Goal: Share content

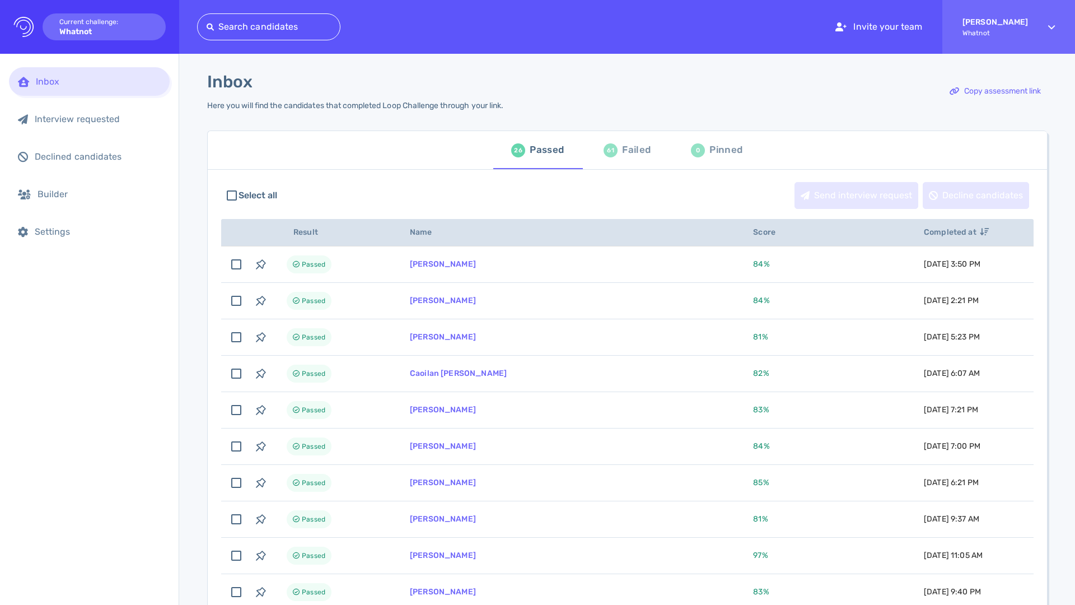
scroll to position [1, 0]
click at [624, 149] on div "Failed" at bounding box center [636, 149] width 29 height 17
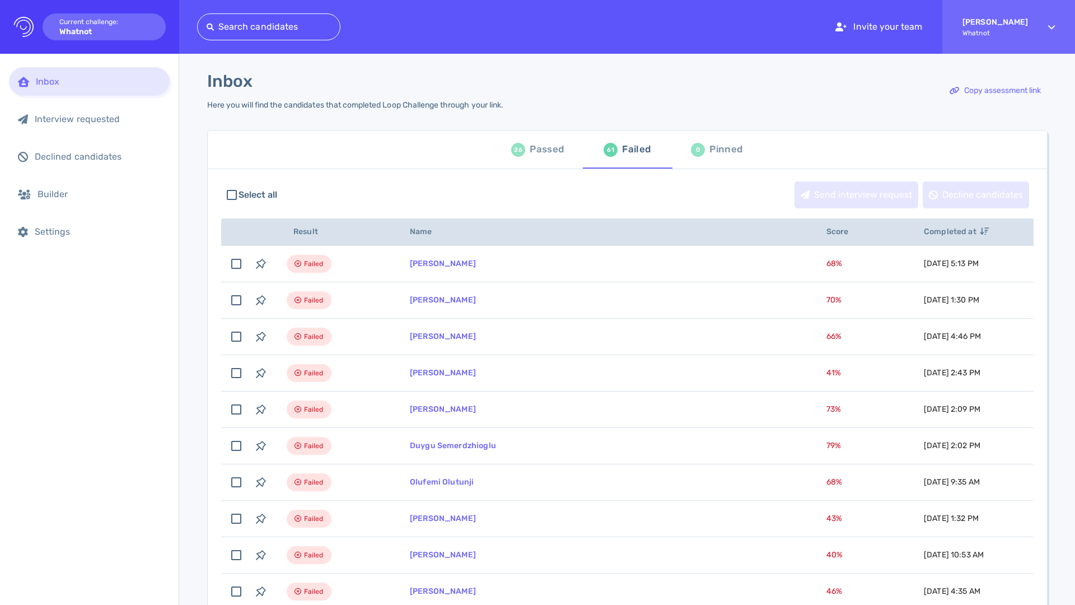
click at [552, 152] on div "Passed" at bounding box center [547, 149] width 34 height 17
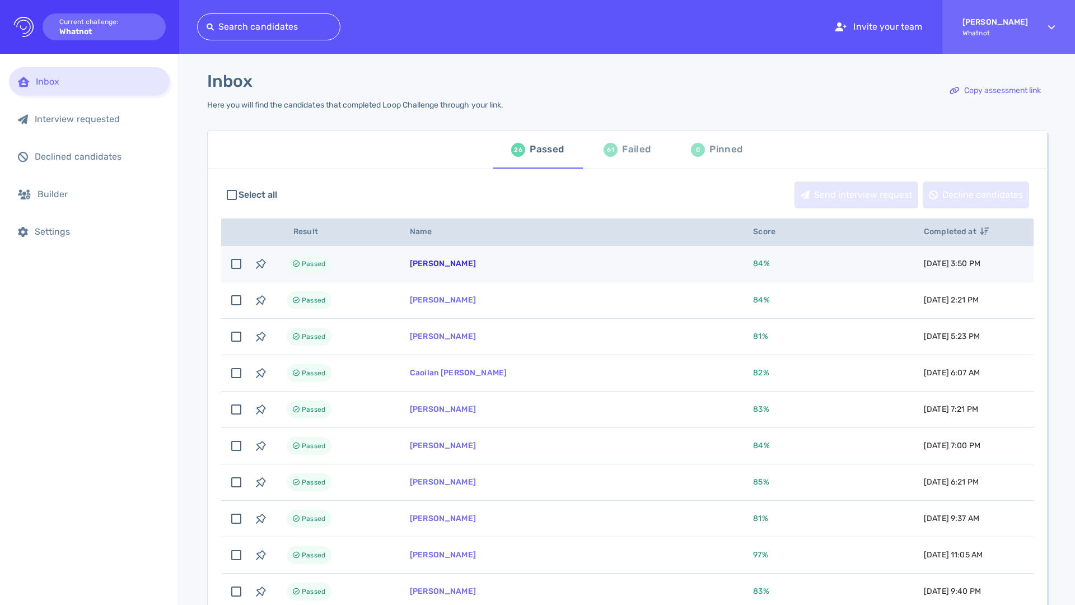
click at [429, 265] on link "[PERSON_NAME]" at bounding box center [443, 264] width 66 height 10
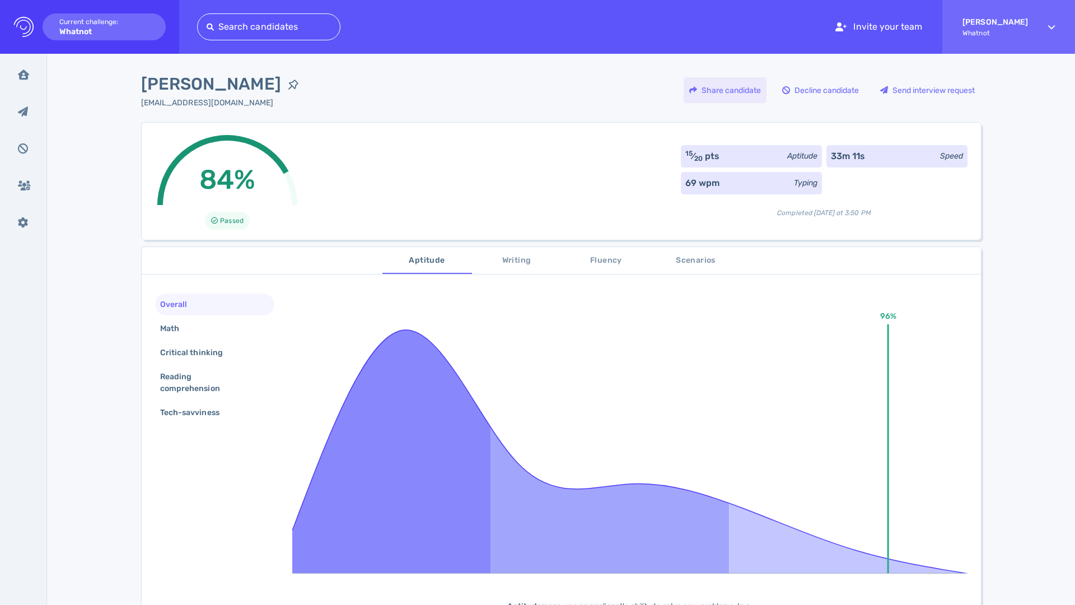
click at [743, 93] on div "Share candidate" at bounding box center [724, 90] width 83 height 26
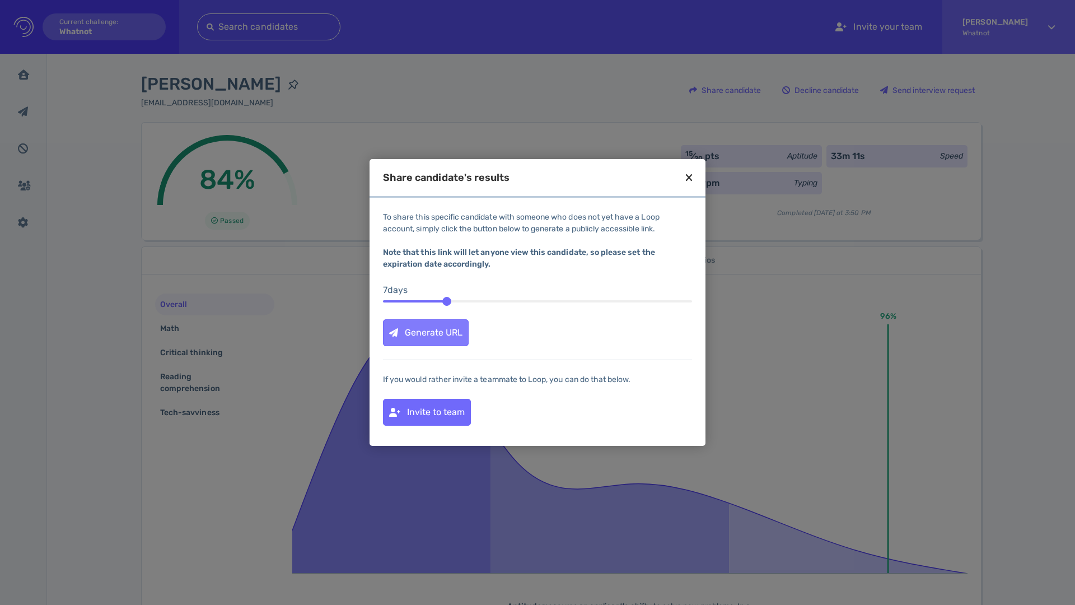
click at [454, 334] on div "Generate URL" at bounding box center [425, 333] width 85 height 26
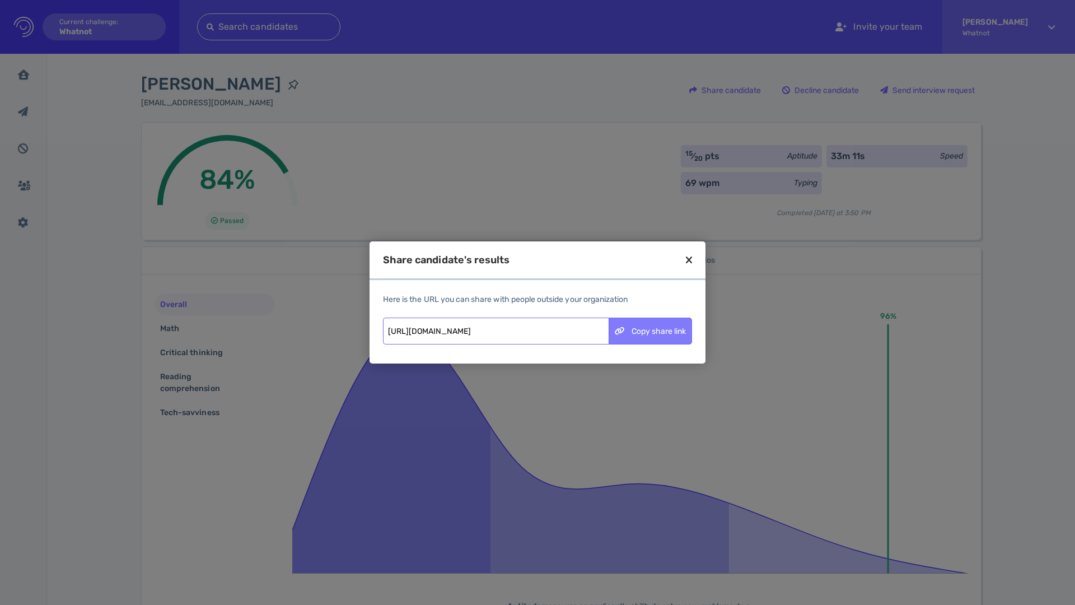
click at [662, 331] on div "Copy share link" at bounding box center [650, 331] width 82 height 26
